Goal: Transaction & Acquisition: Purchase product/service

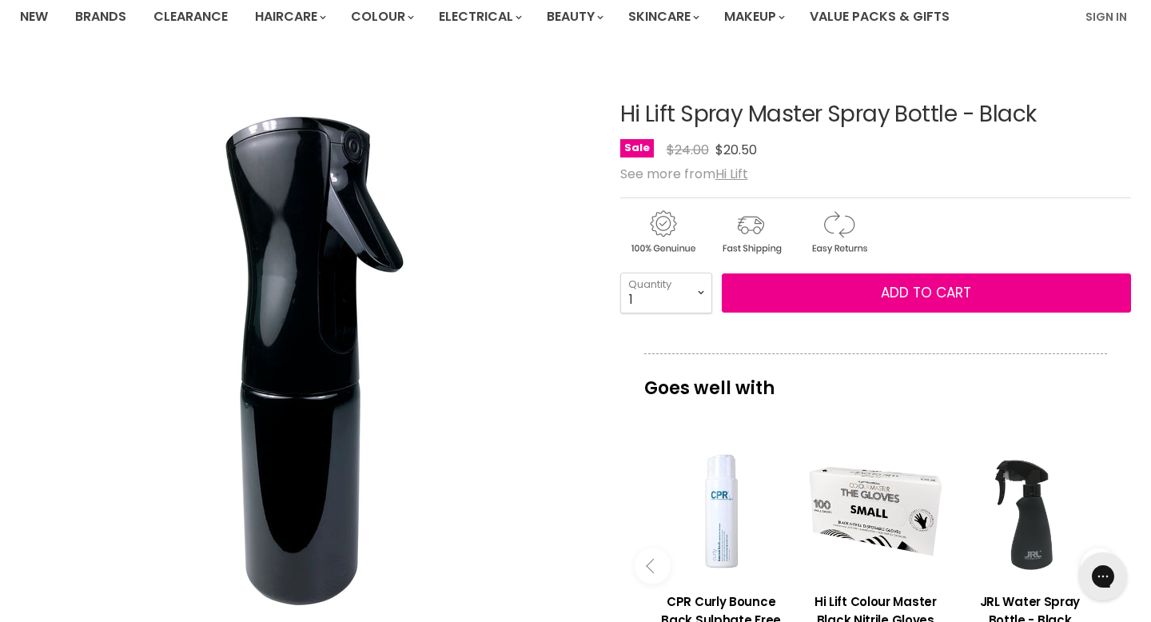
scroll to position [414, 0]
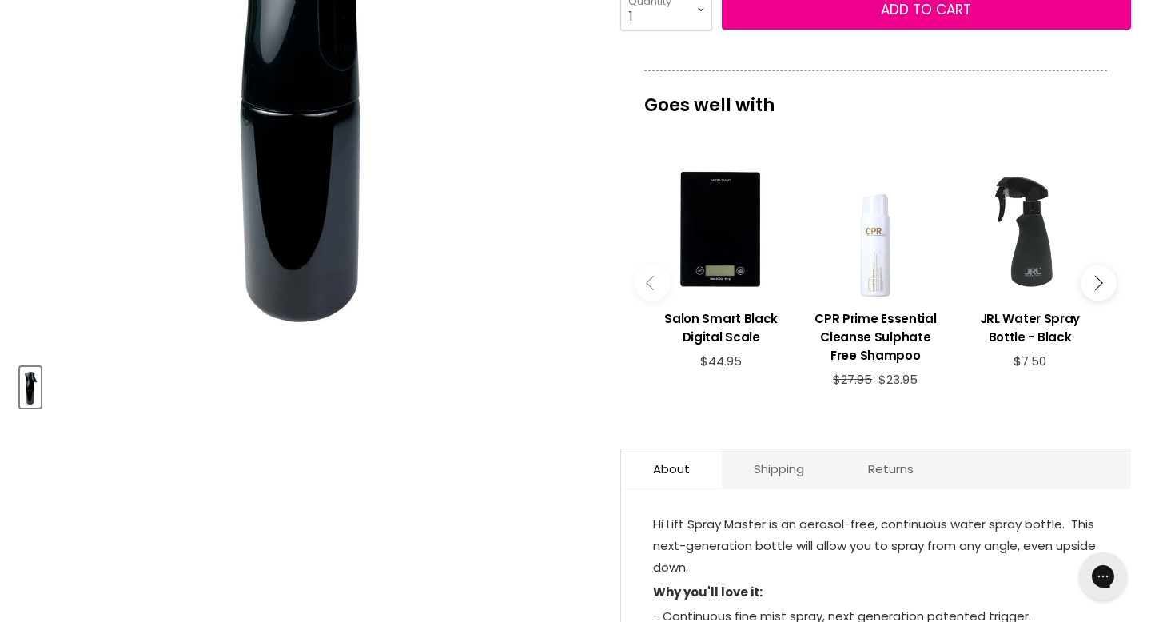
click at [734, 100] on p "Goes well with" at bounding box center [875, 96] width 463 height 53
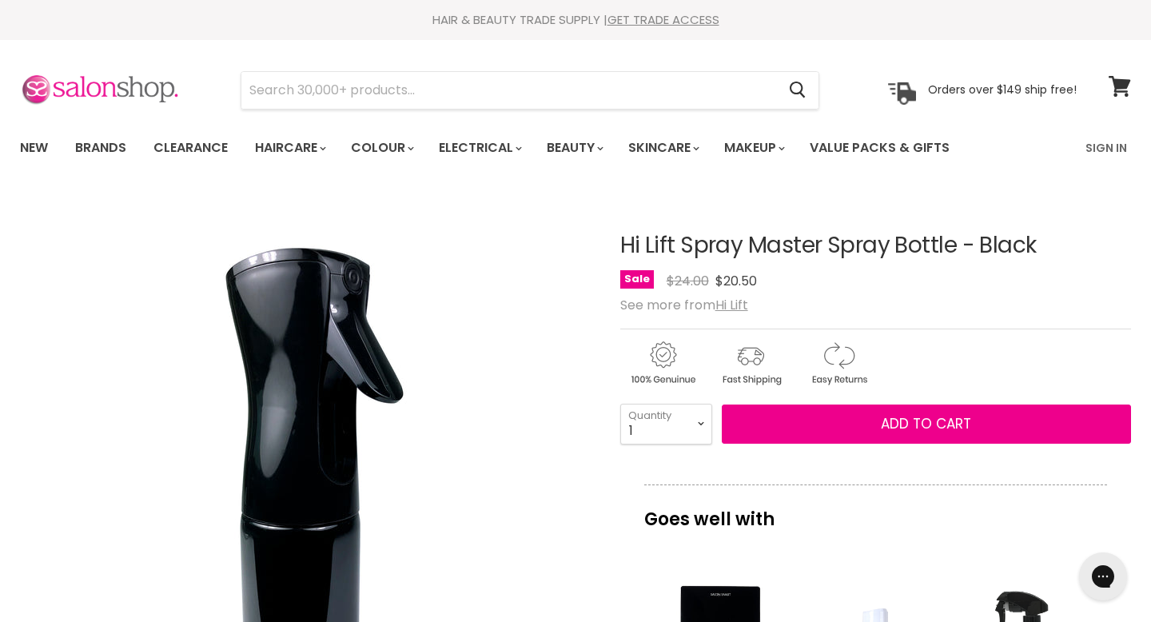
click at [151, 82] on img at bounding box center [100, 91] width 160 height 34
